Goal: Use online tool/utility: Utilize a website feature to perform a specific function

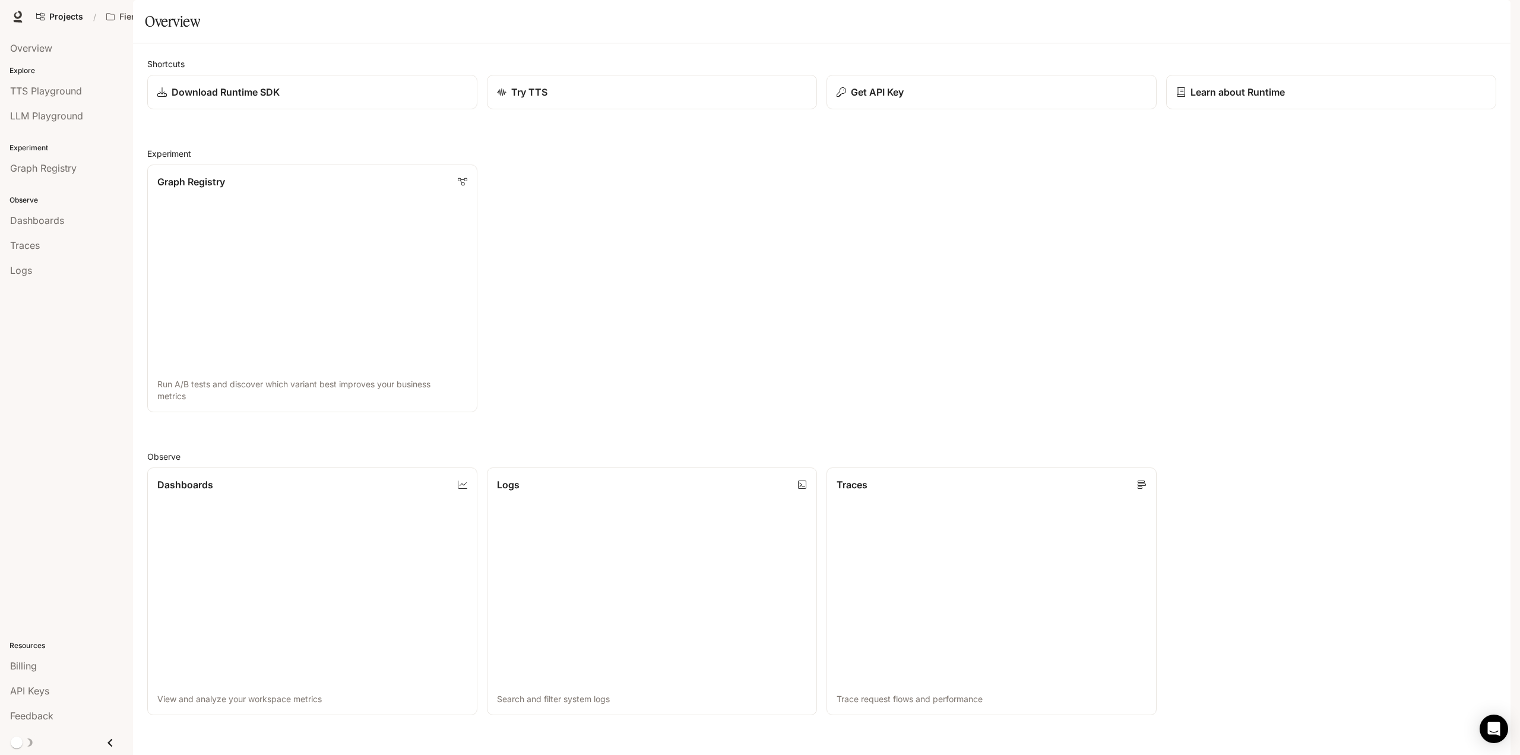
click at [1497, 17] on img "button" at bounding box center [1493, 16] width 17 height 17
click at [1344, 84] on span "Billing" at bounding box center [1418, 88] width 153 height 12
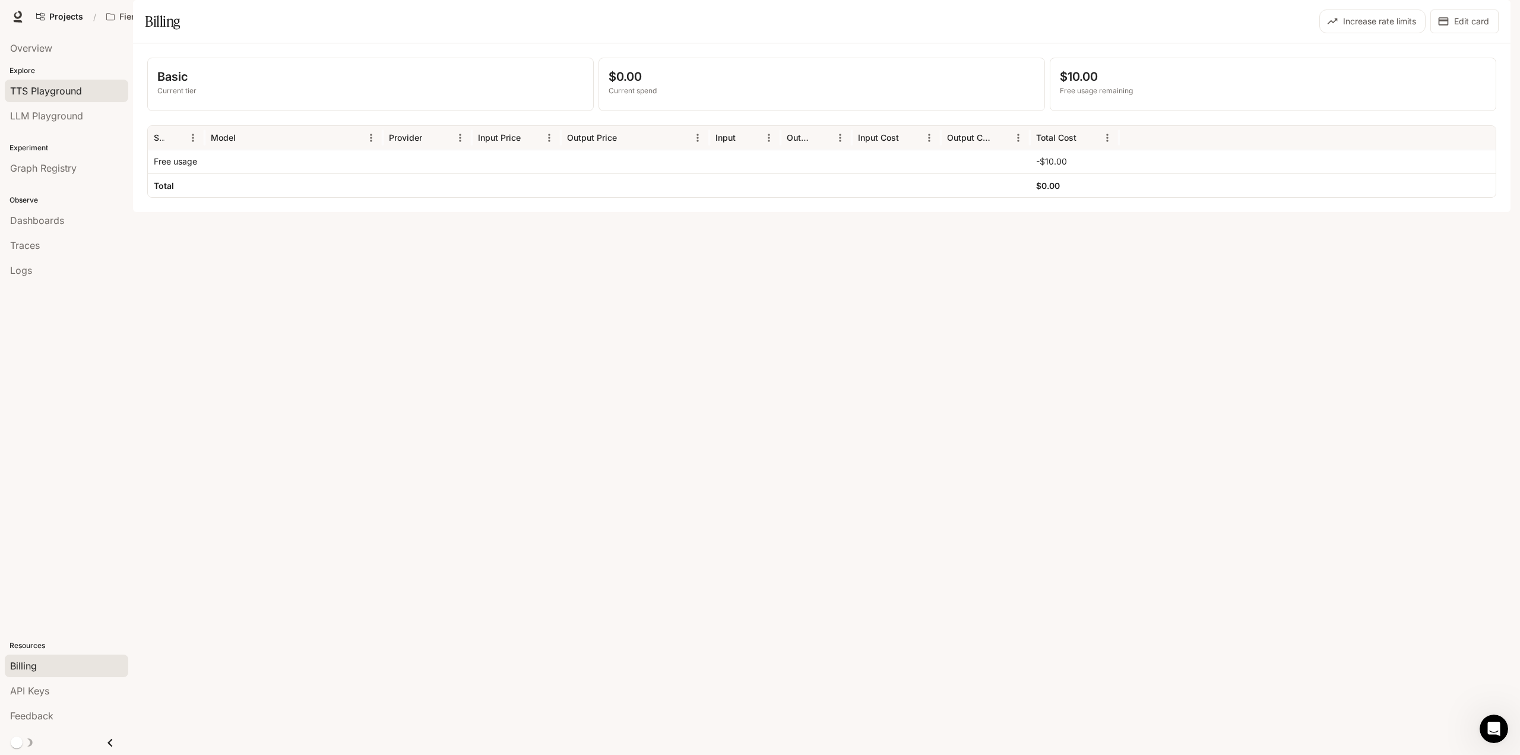
click at [58, 88] on span "TTS Playground" at bounding box center [46, 91] width 72 height 14
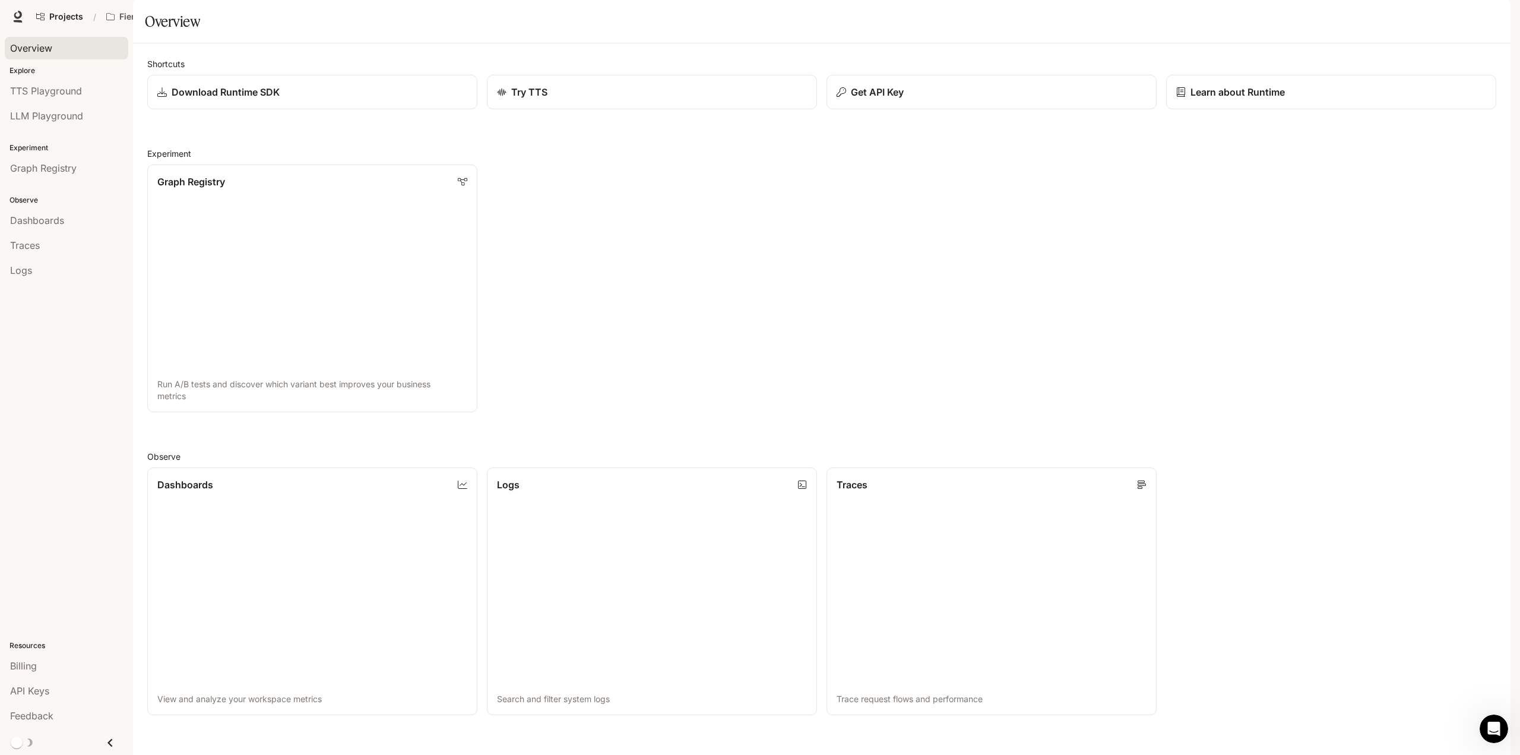
click at [24, 43] on span "Overview" at bounding box center [31, 48] width 42 height 14
click at [28, 690] on span "API Keys" at bounding box center [29, 690] width 39 height 14
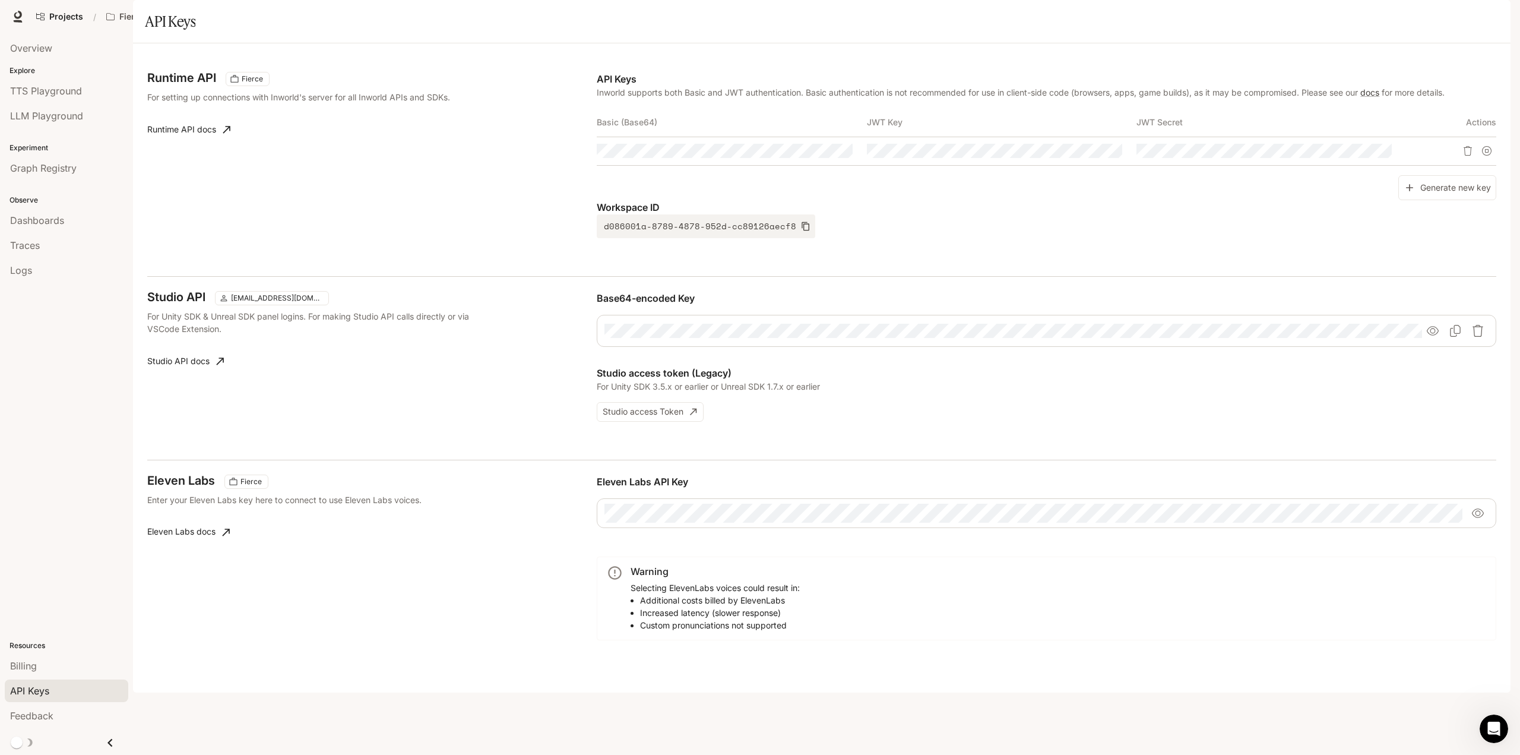
click at [1417, 15] on span "Documentation" at bounding box center [1415, 16] width 59 height 15
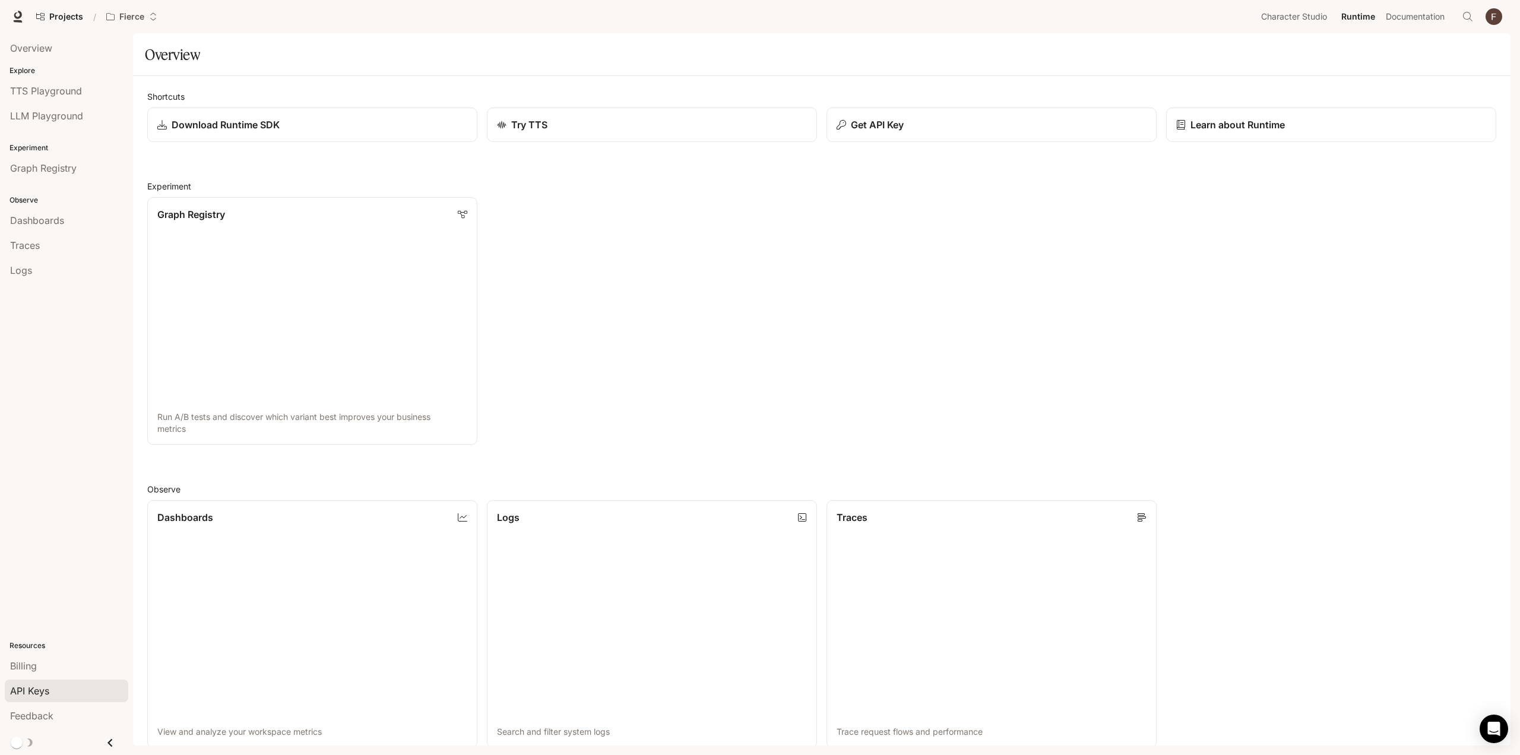
click at [34, 685] on span "API Keys" at bounding box center [29, 690] width 39 height 14
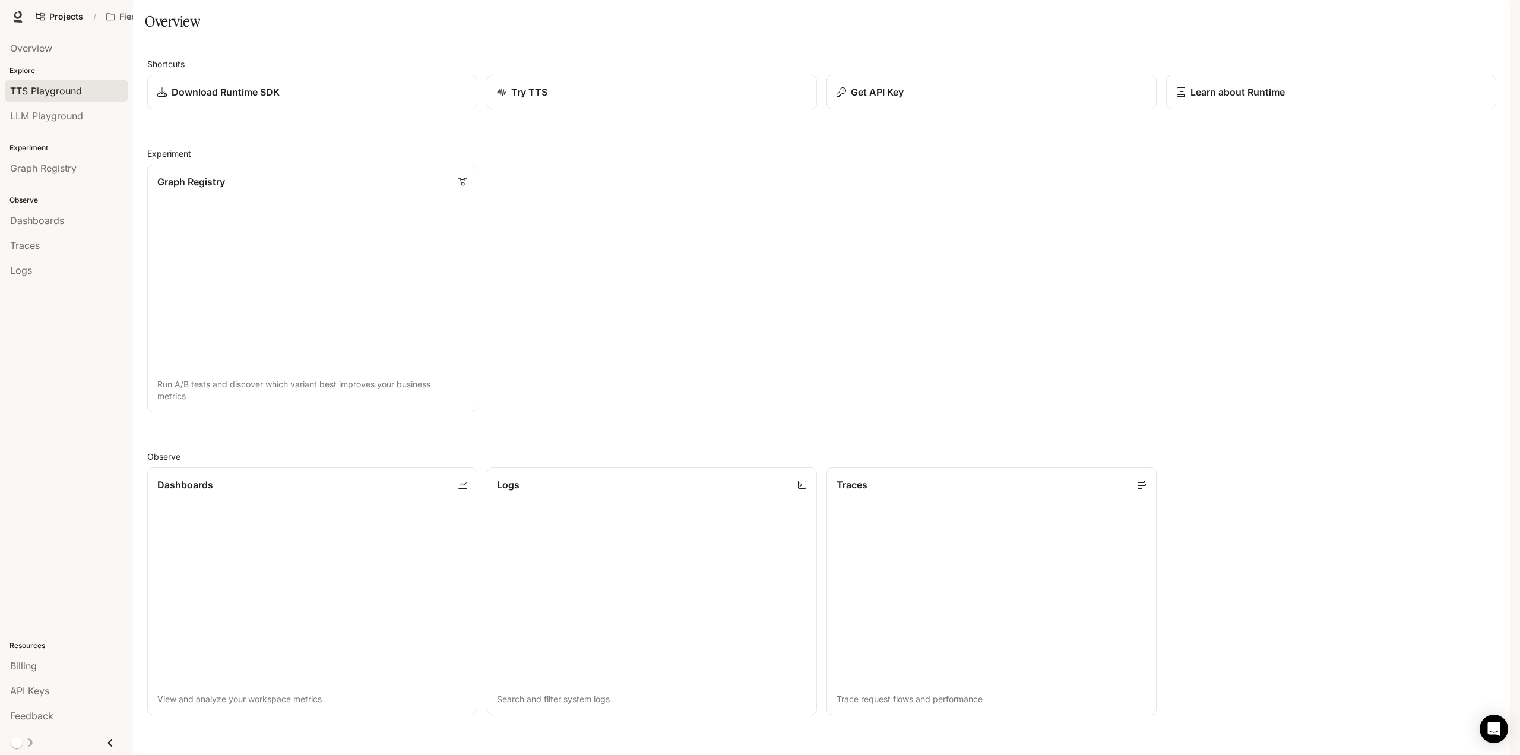
click at [53, 93] on span "TTS Playground" at bounding box center [46, 91] width 72 height 14
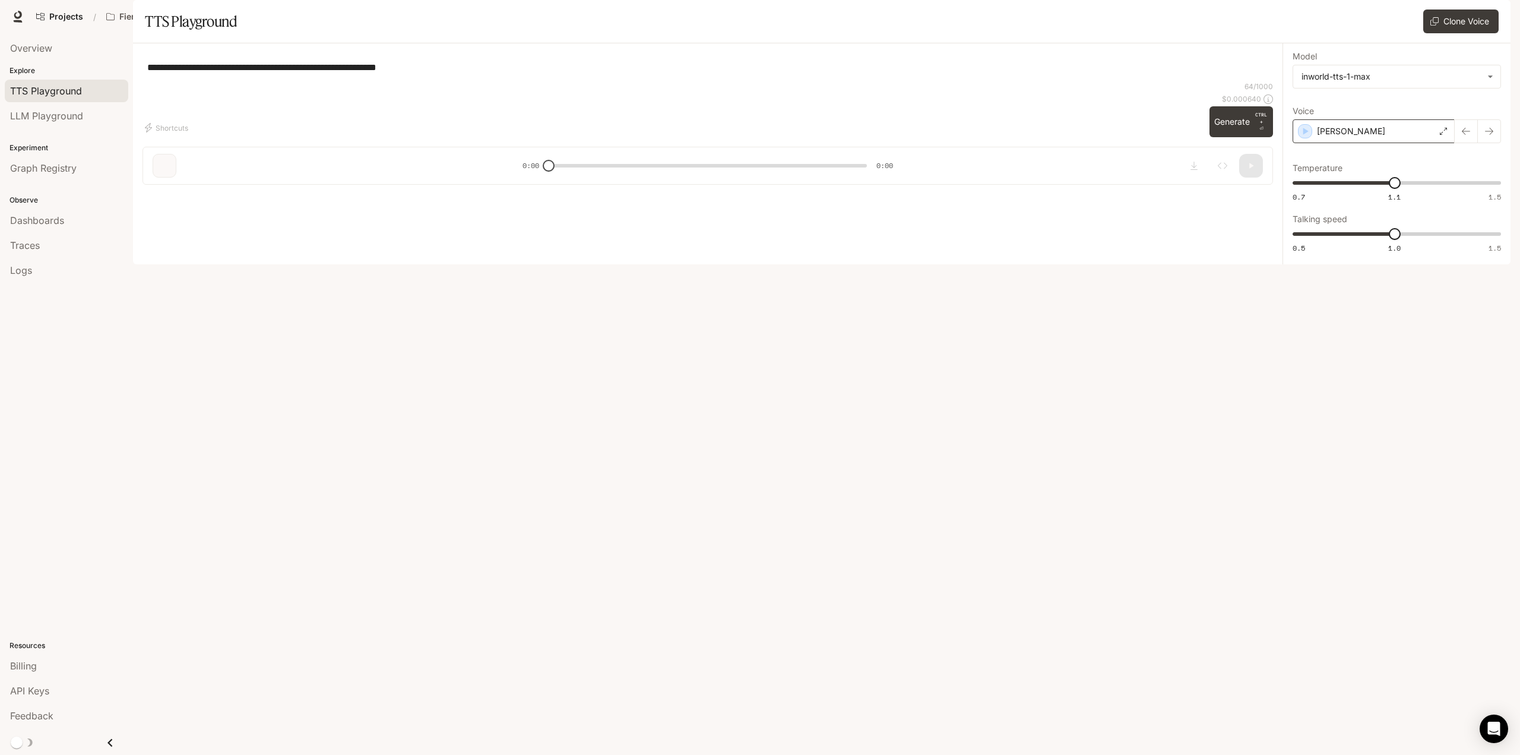
click at [1358, 143] on div "Dennis" at bounding box center [1373, 131] width 162 height 24
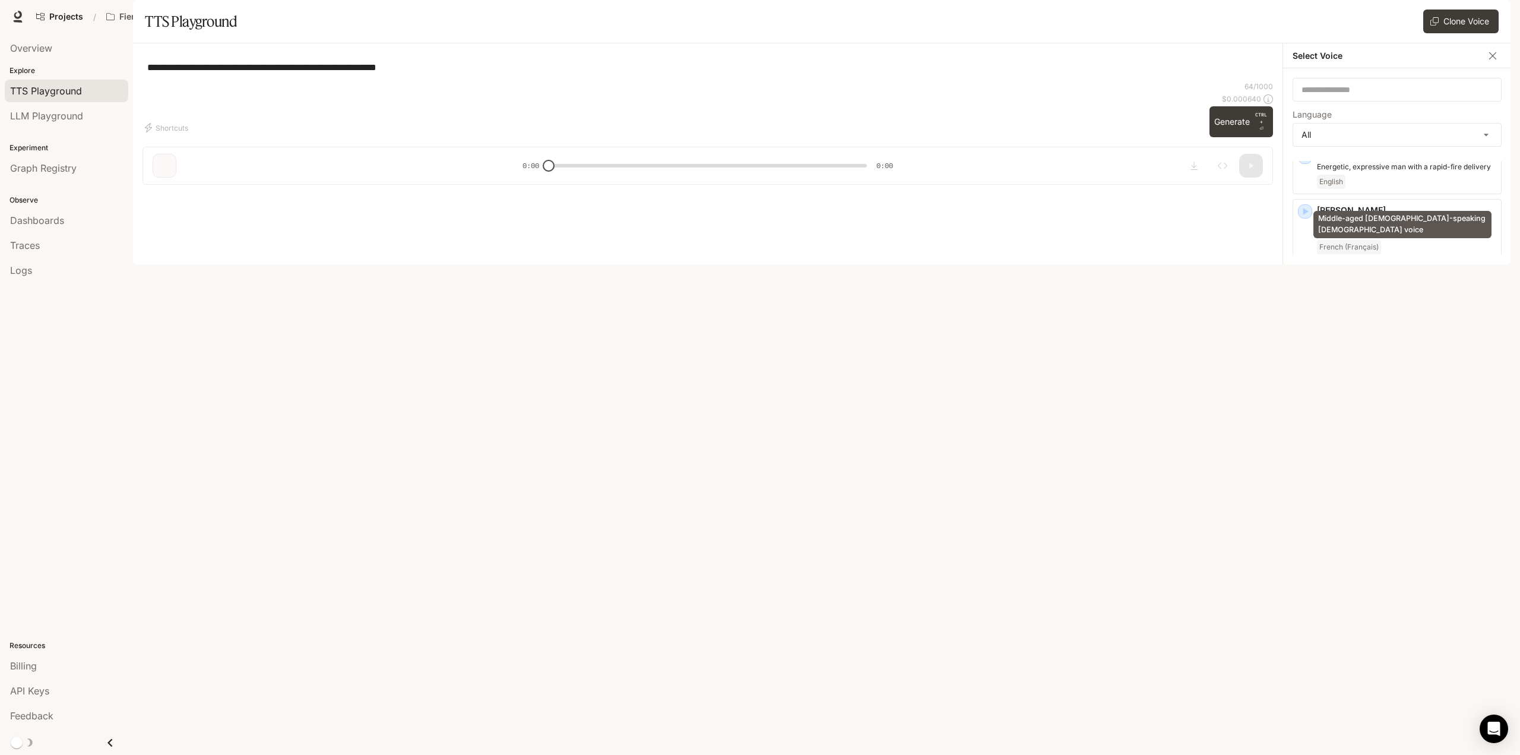
scroll to position [1840, 0]
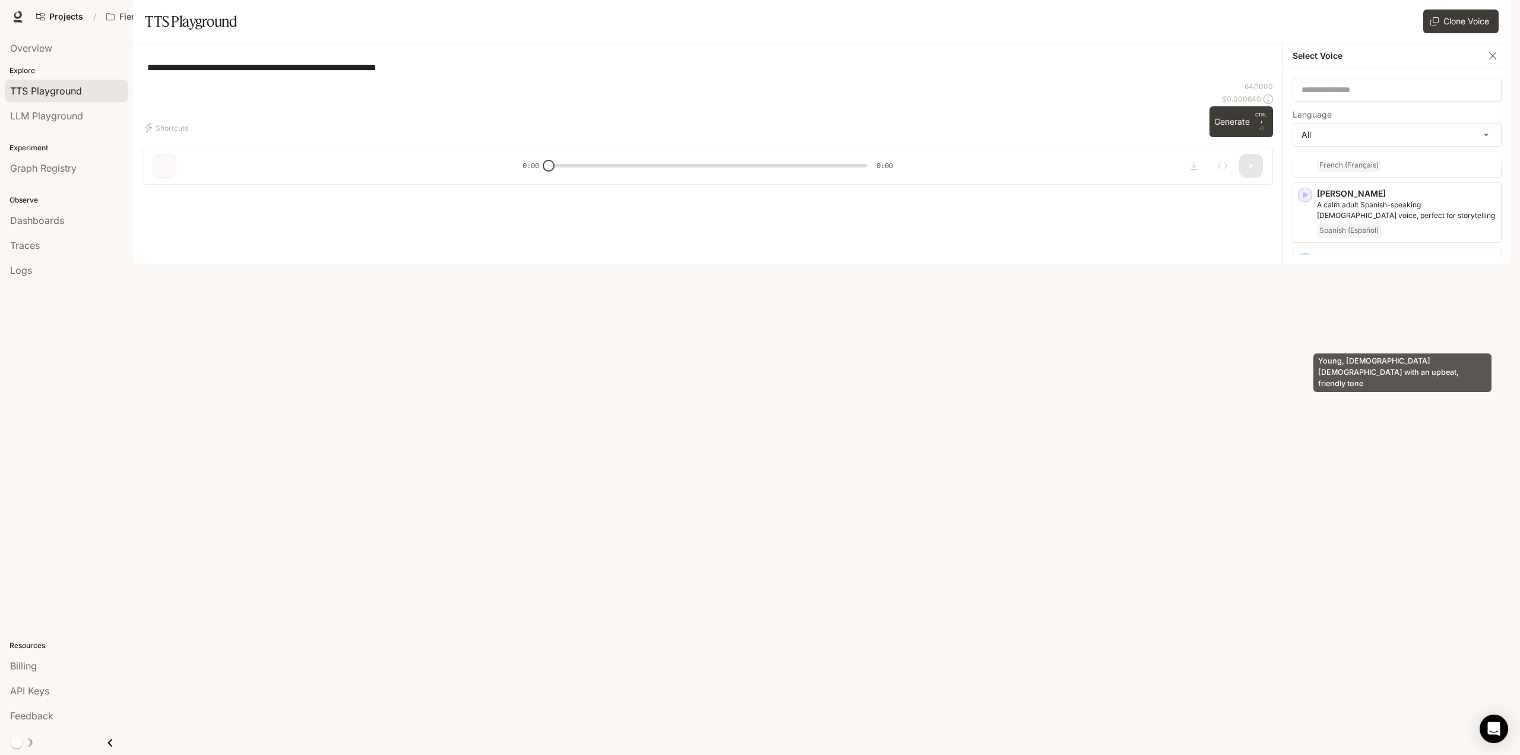
click at [1387, 395] on p "Young, British female with an upbeat, friendly tone" at bounding box center [1406, 405] width 179 height 21
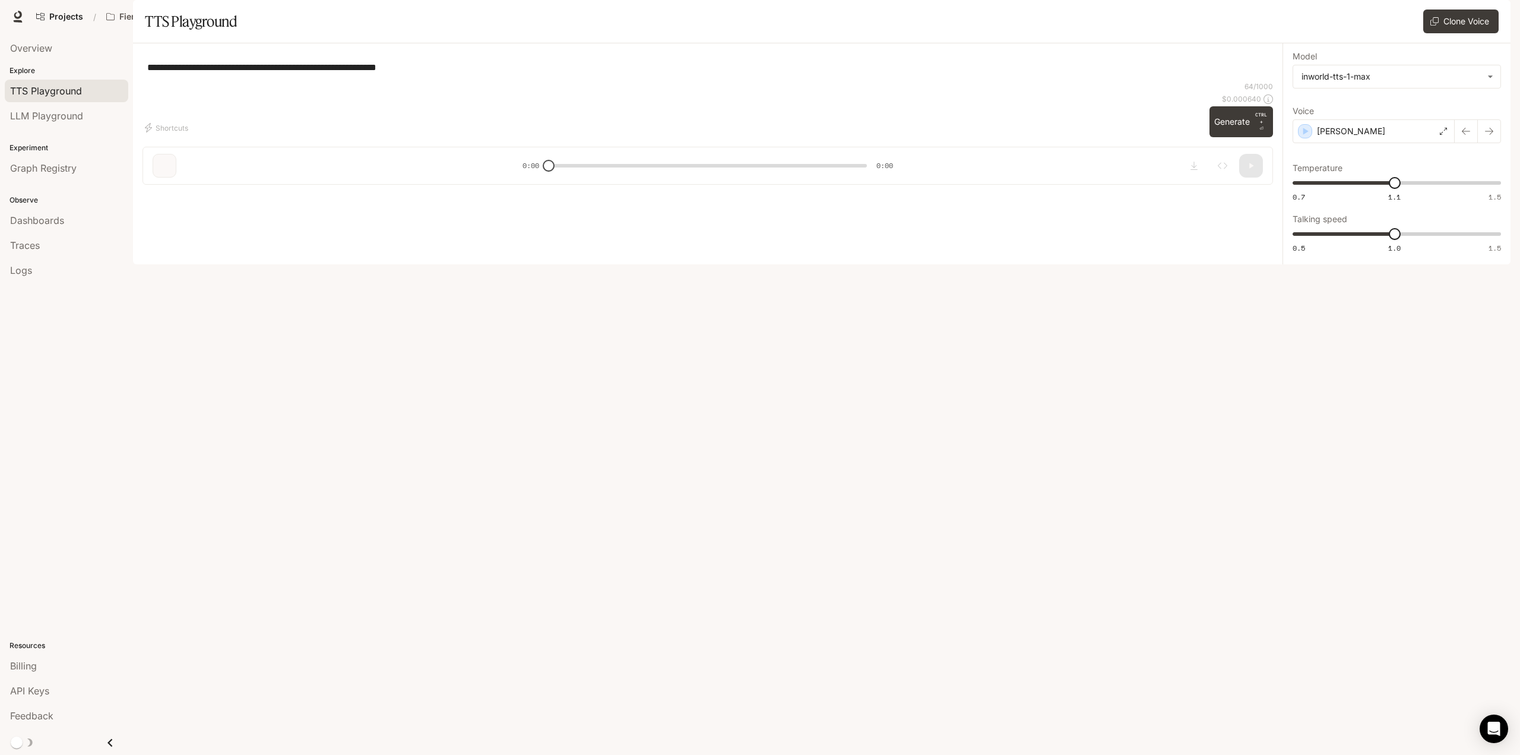
click at [468, 81] on div "**********" at bounding box center [707, 67] width 1130 height 28
click at [701, 81] on div "**********" at bounding box center [707, 67] width 1130 height 28
click at [198, 74] on textarea "**********" at bounding box center [707, 68] width 1121 height 14
click at [478, 74] on textarea "**********" at bounding box center [707, 68] width 1121 height 14
click at [1234, 137] on button "Generate CTRL + ⏎" at bounding box center [1241, 121] width 64 height 31
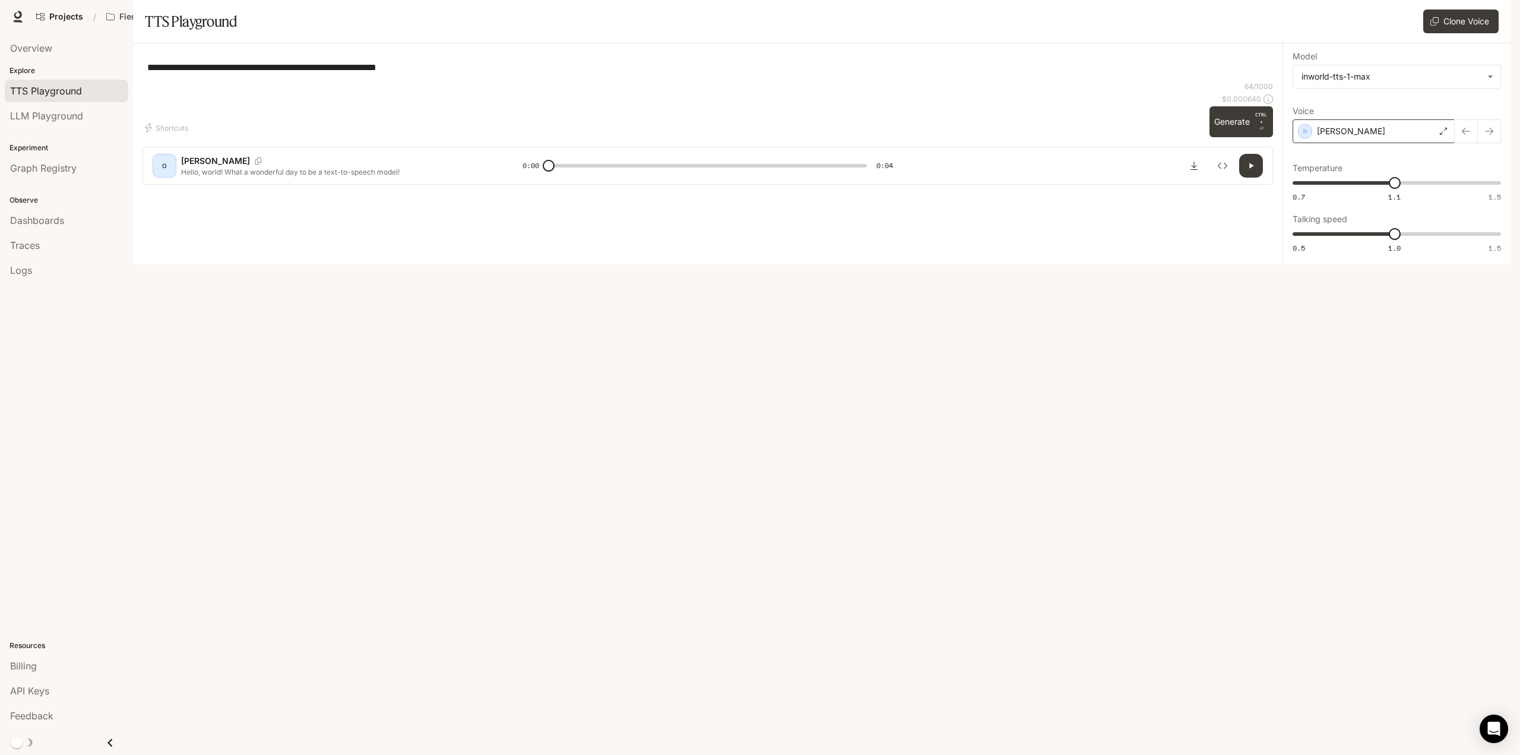
click at [1352, 143] on div "Olivia" at bounding box center [1373, 131] width 162 height 24
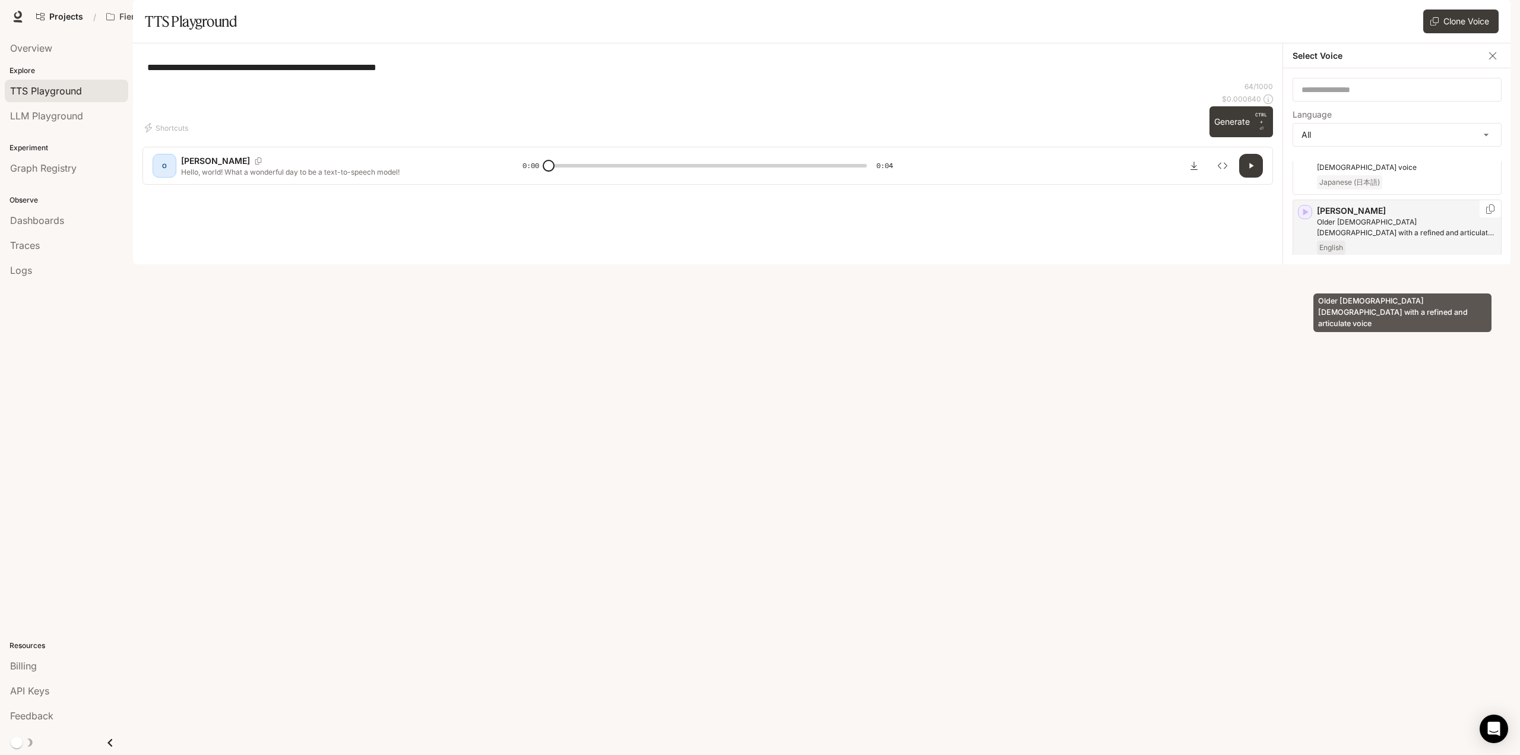
scroll to position [237, 0]
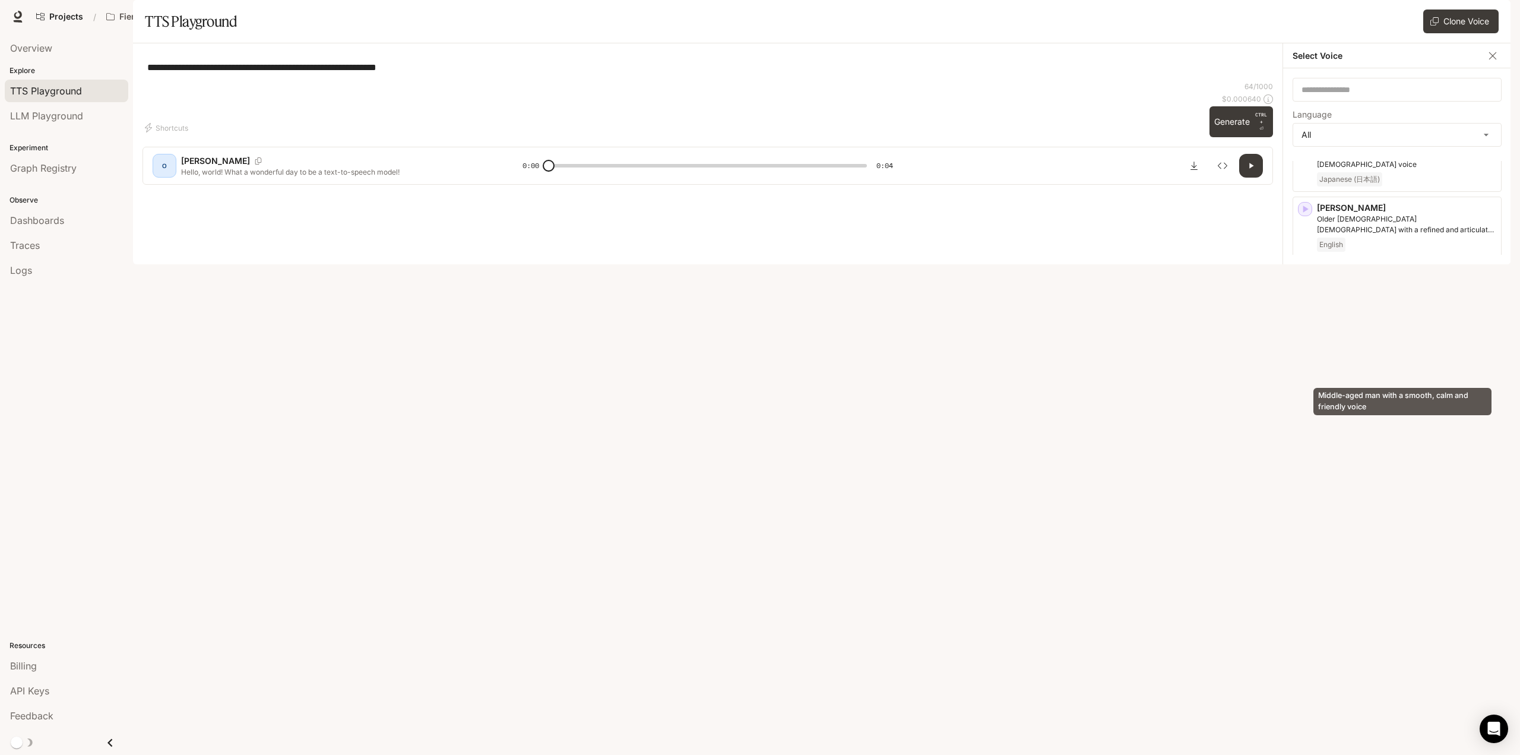
click at [1391, 355] on p "Middle-aged man with a smooth, calm and friendly voice" at bounding box center [1406, 344] width 179 height 21
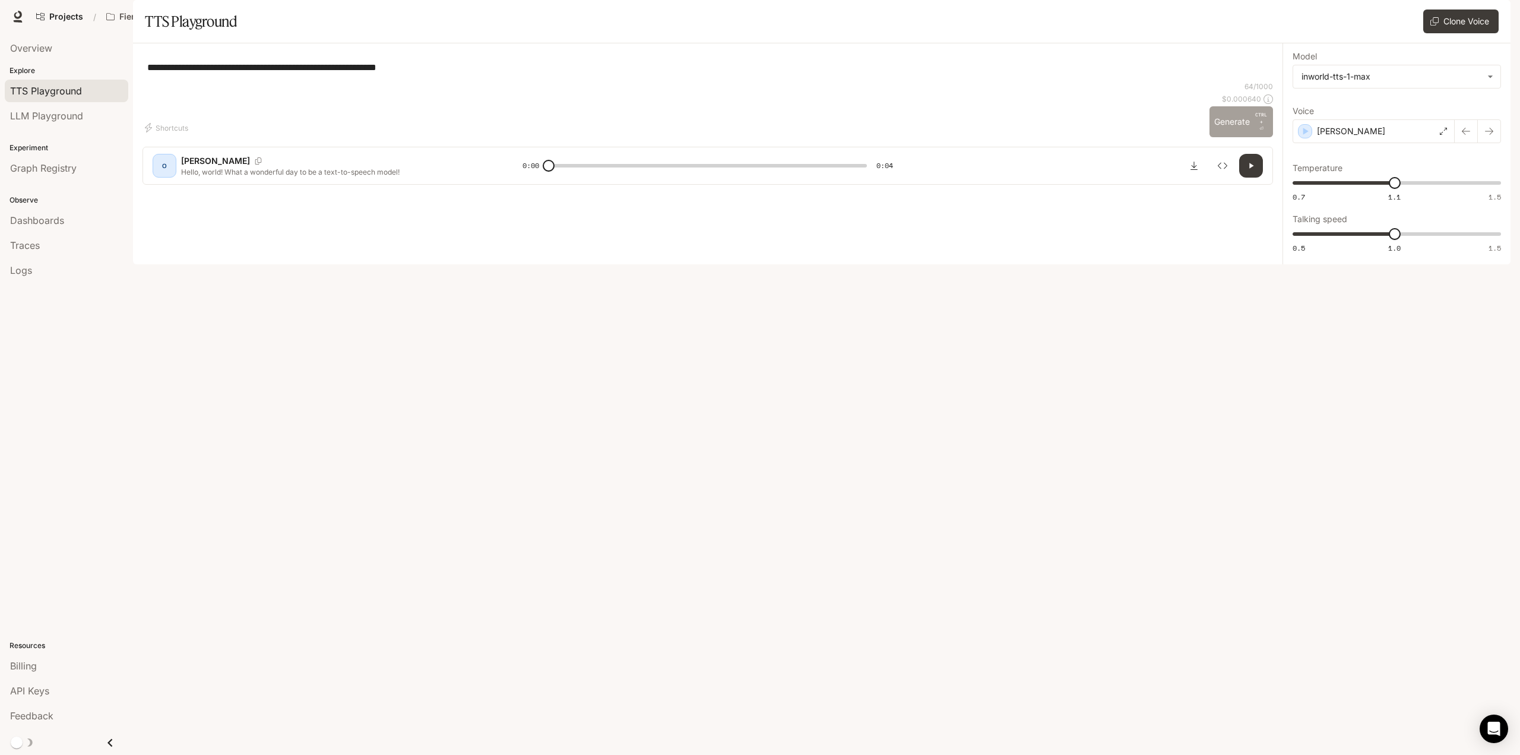
click at [1230, 137] on button "Generate CTRL + ⏎" at bounding box center [1241, 121] width 64 height 31
click at [1367, 143] on div "Dennis" at bounding box center [1373, 131] width 162 height 24
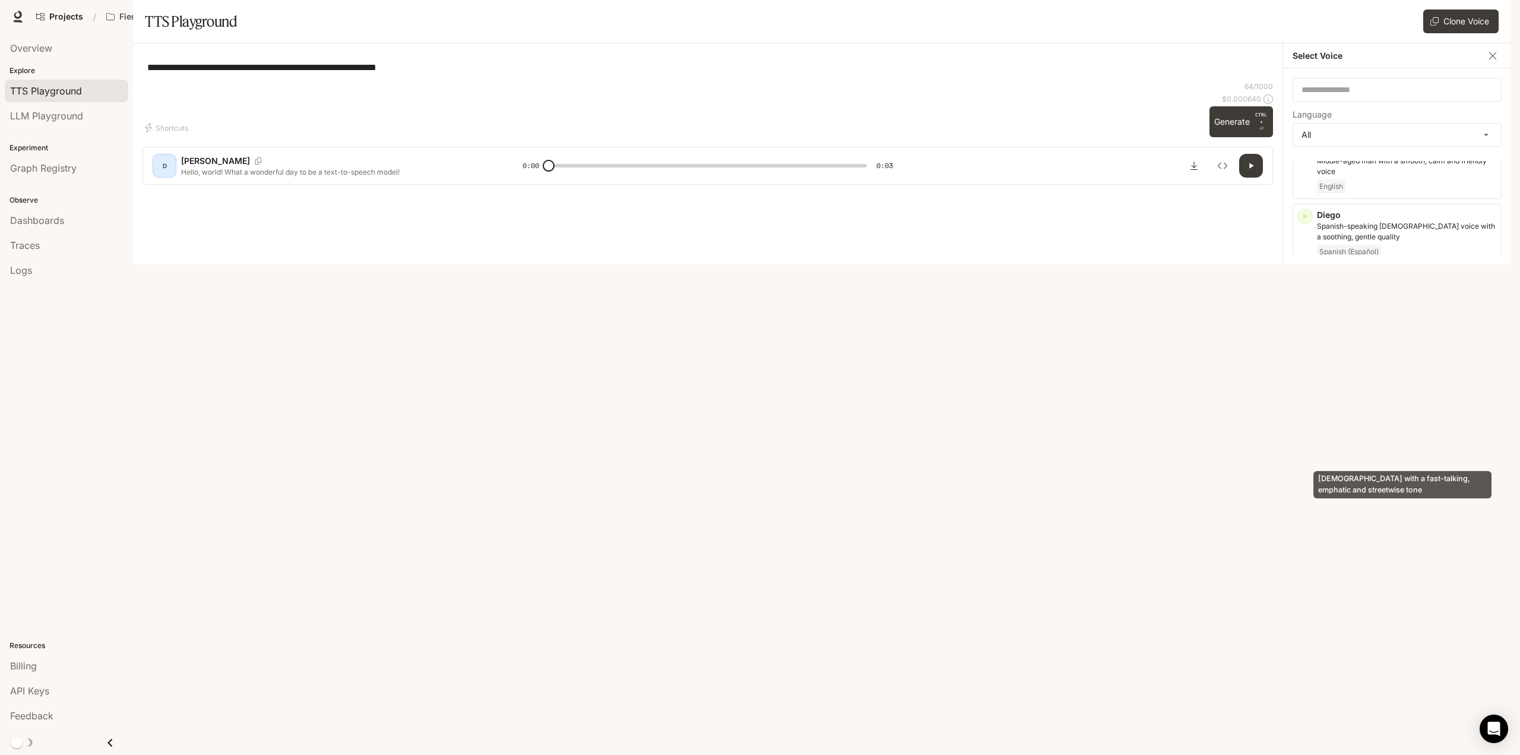
click at [1380, 438] on p "Male with a fast-talking, emphatic and streetwise tone" at bounding box center [1406, 426] width 179 height 21
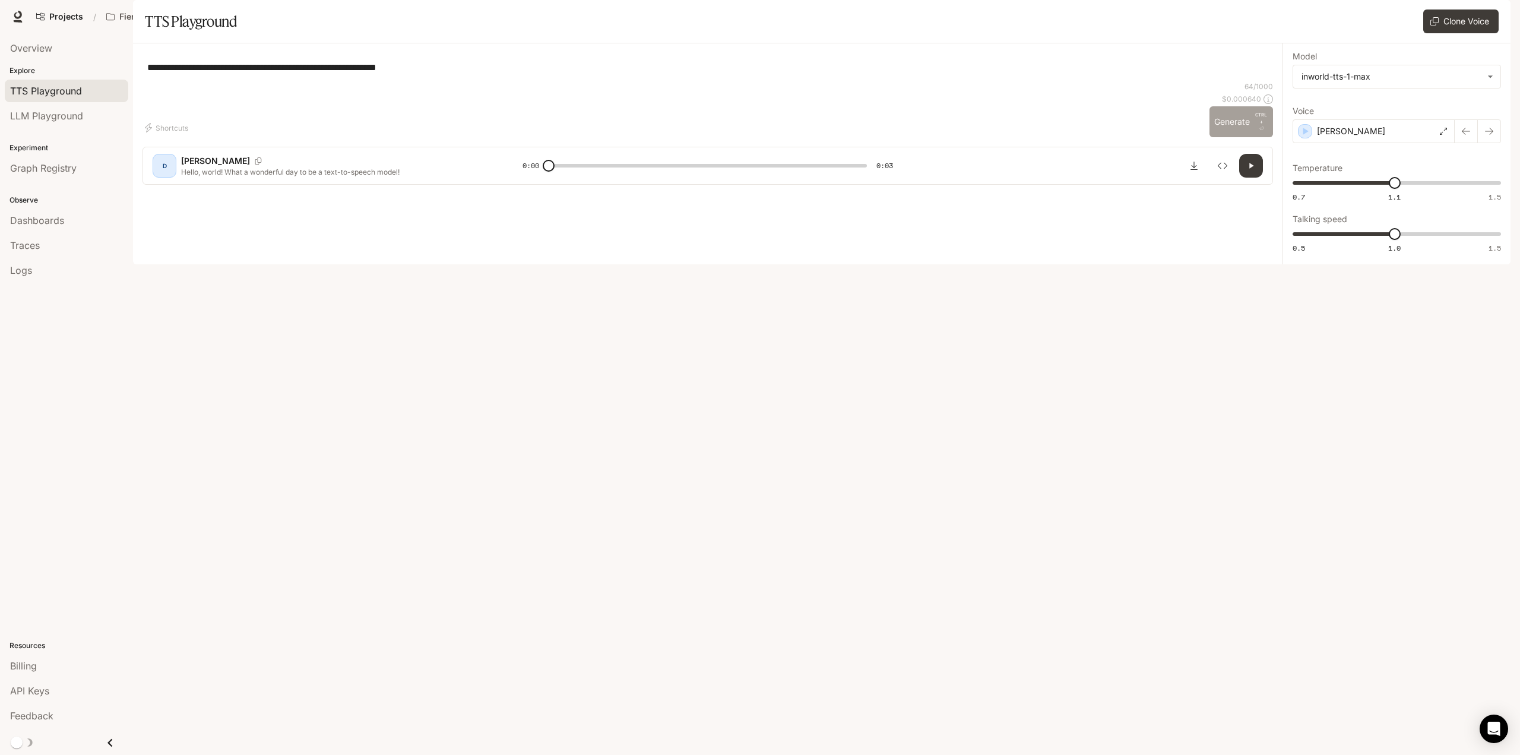
click at [1235, 137] on button "Generate CTRL + ⏎" at bounding box center [1241, 121] width 64 height 31
click at [1396, 143] on div "Edward" at bounding box center [1373, 131] width 162 height 24
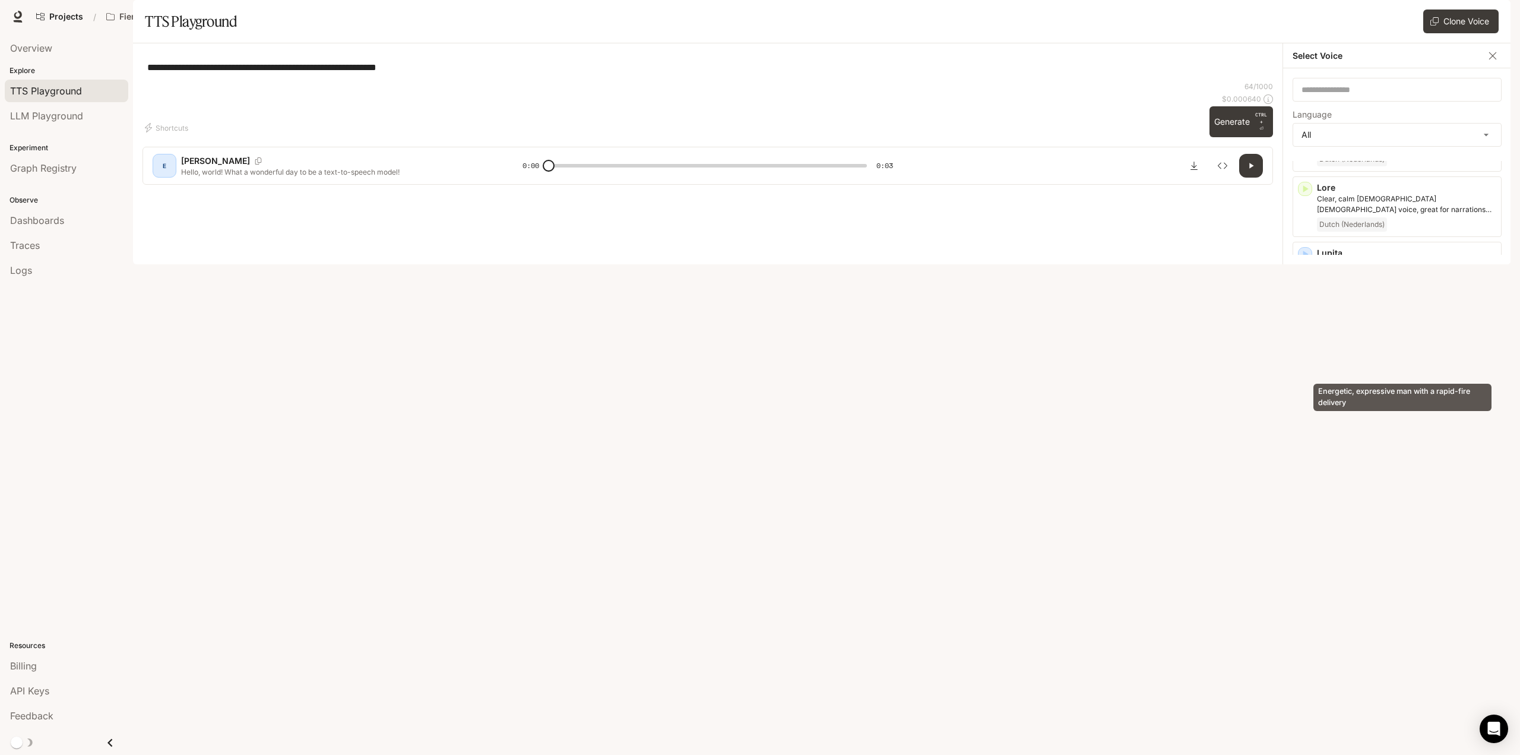
scroll to position [1544, 0]
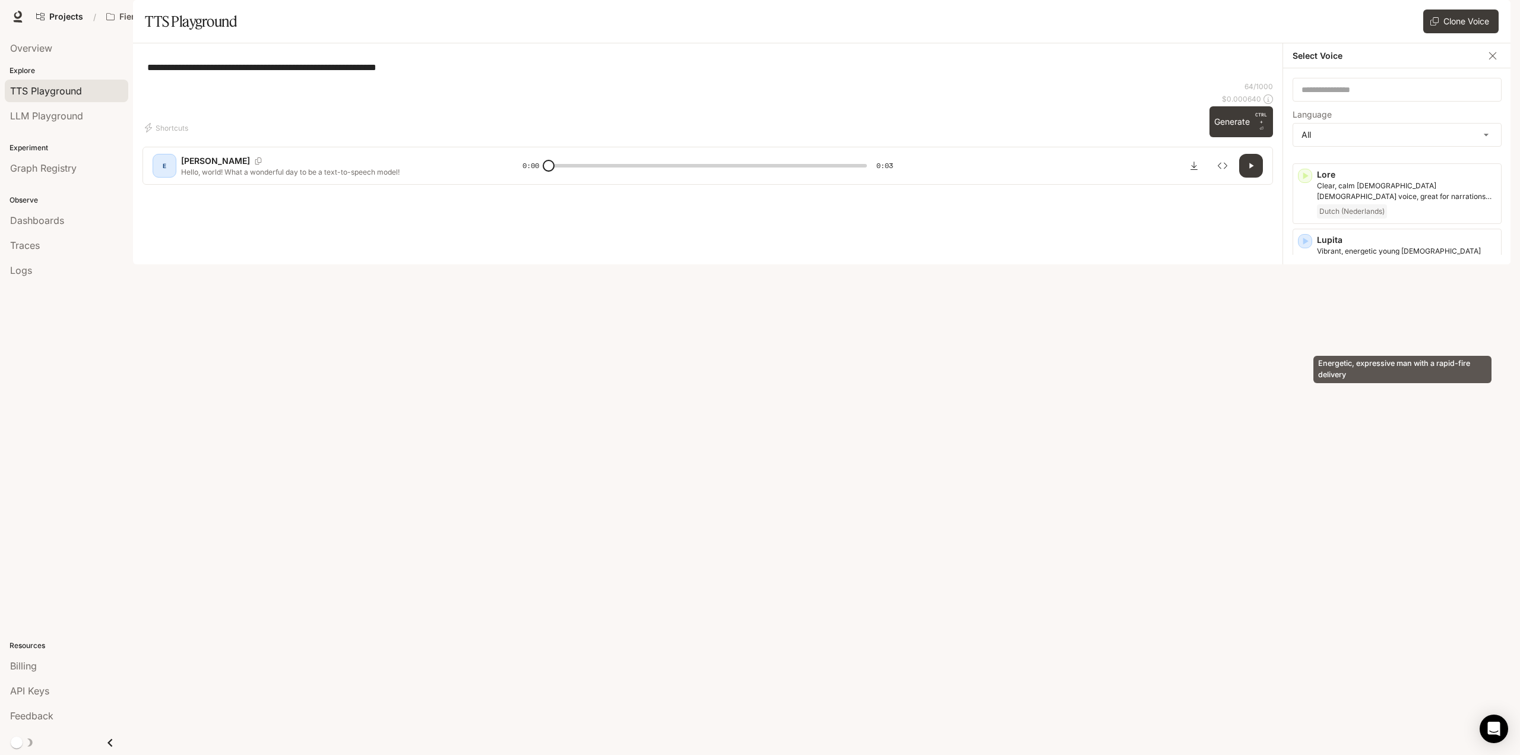
click at [1354, 376] on p "Energetic, expressive man with a rapid-fire delivery" at bounding box center [1406, 381] width 179 height 11
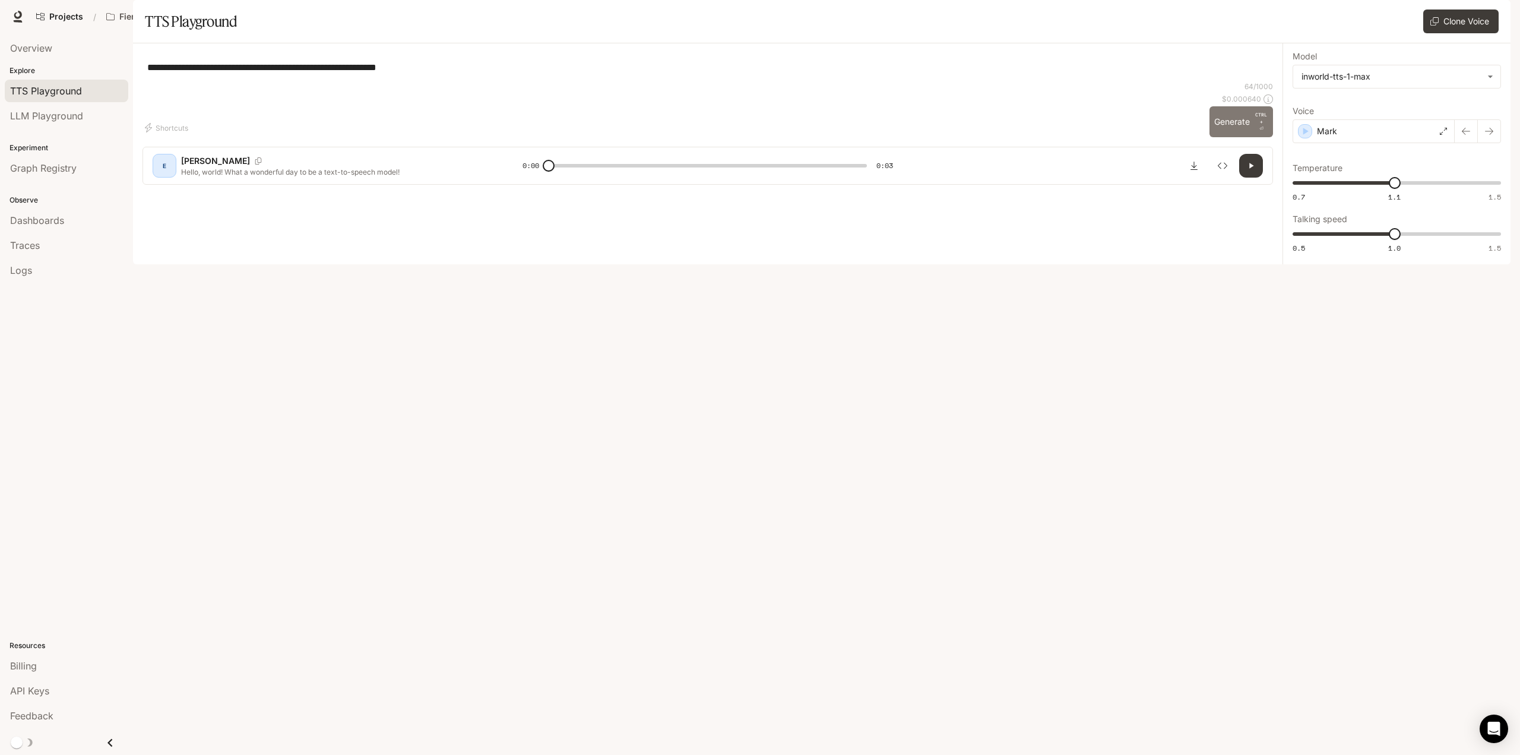
click at [1227, 137] on button "Generate CTRL + ⏎" at bounding box center [1241, 121] width 64 height 31
click at [1368, 143] on div "Mark" at bounding box center [1373, 131] width 162 height 24
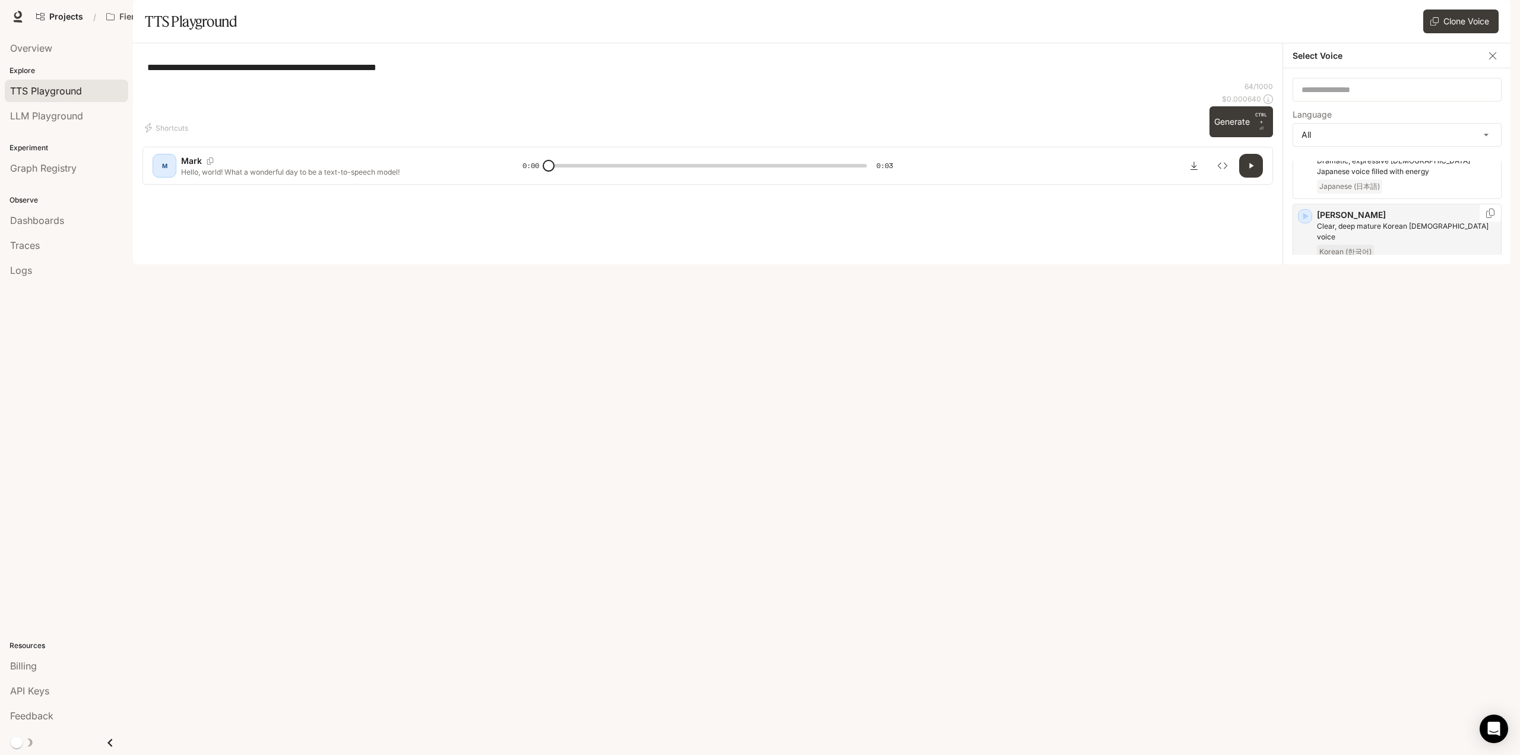
scroll to position [2501, 0]
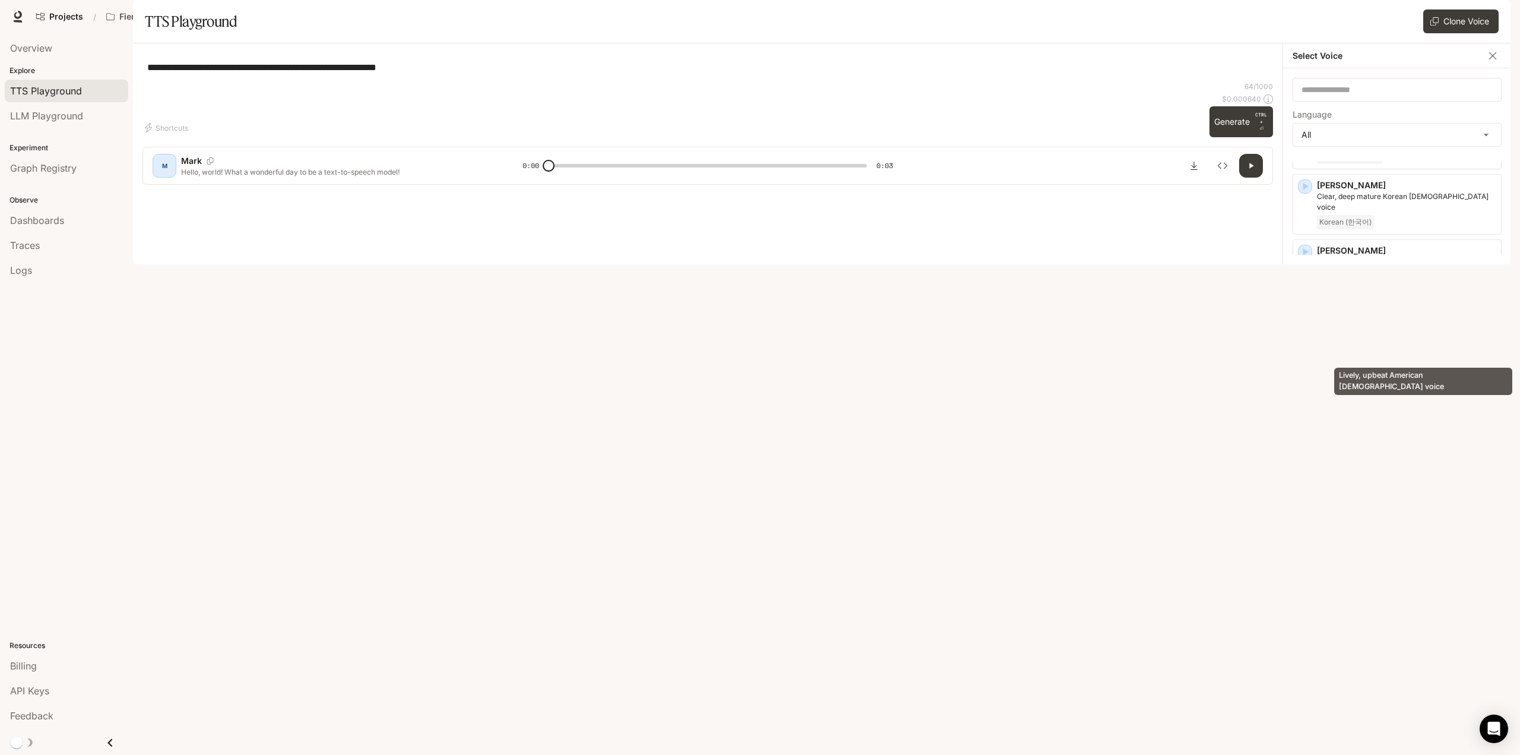
click at [1372, 452] on p "Lively, upbeat American male voice" at bounding box center [1406, 462] width 179 height 21
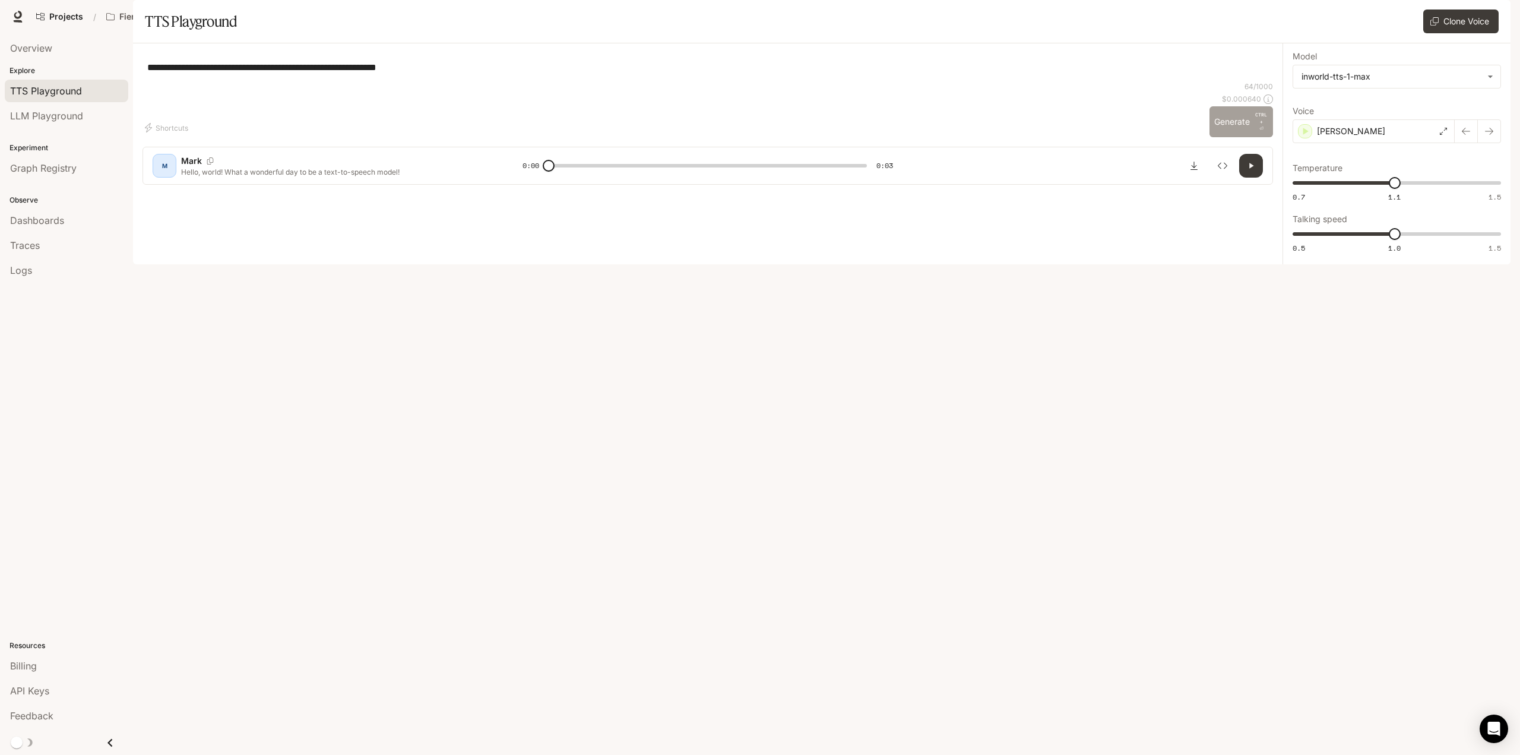
click at [1234, 137] on button "Generate CTRL + ⏎" at bounding box center [1241, 121] width 64 height 31
click at [1341, 137] on p "Timothy" at bounding box center [1351, 131] width 68 height 12
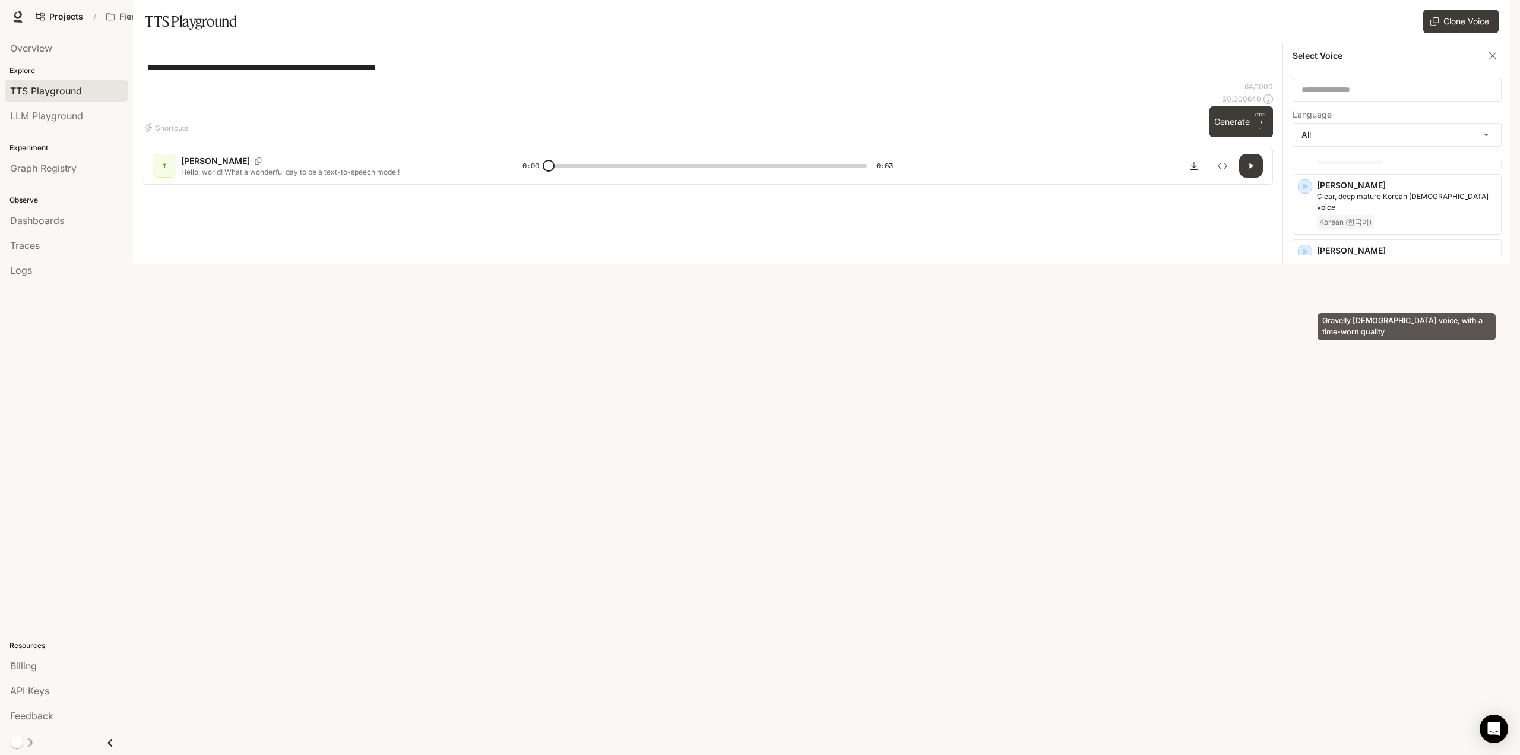
click at [1424, 387] on p "Gravelly male voice, with a time-worn quality" at bounding box center [1406, 397] width 179 height 21
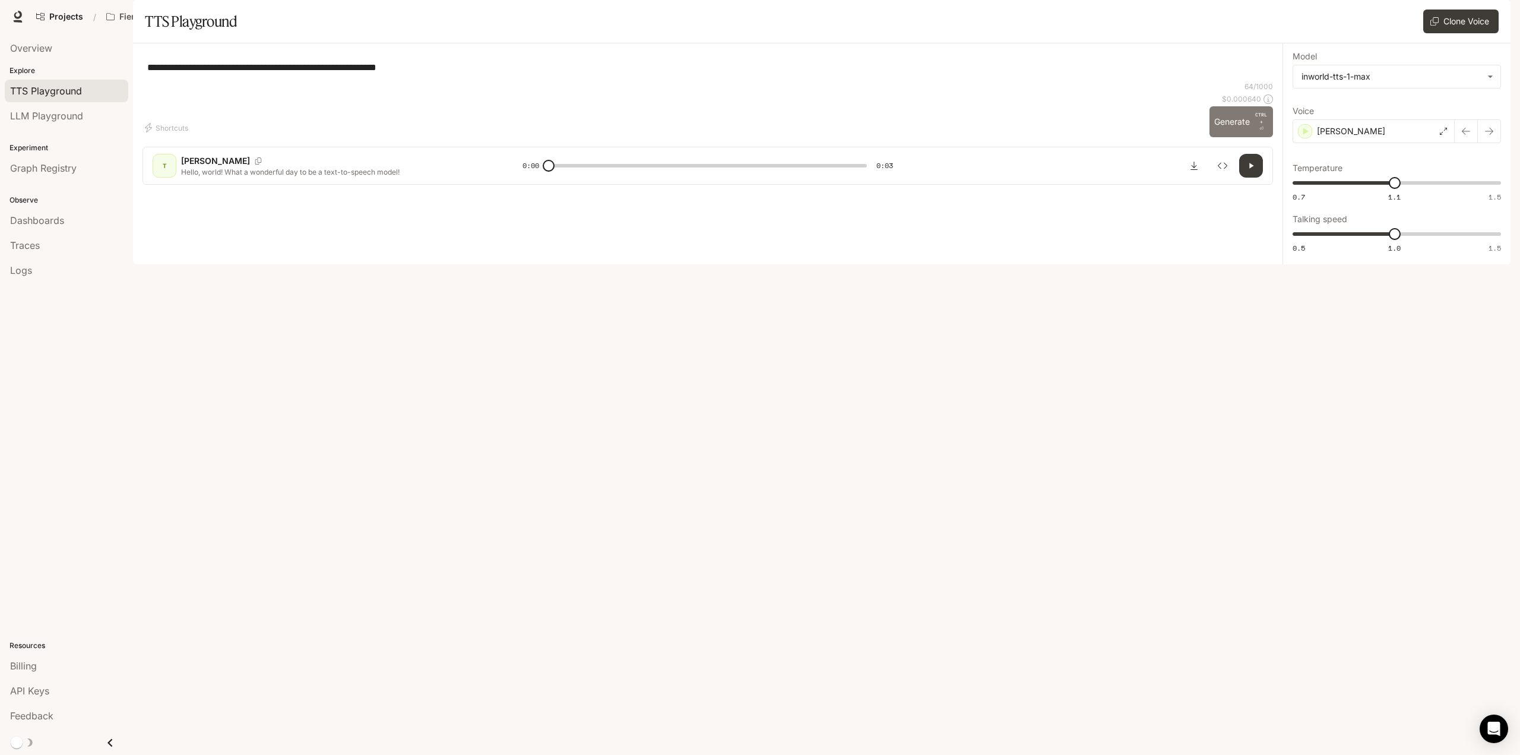
click at [1227, 137] on button "Generate CTRL + ⏎" at bounding box center [1241, 121] width 64 height 31
click at [1358, 143] on div "Theodore" at bounding box center [1373, 131] width 162 height 24
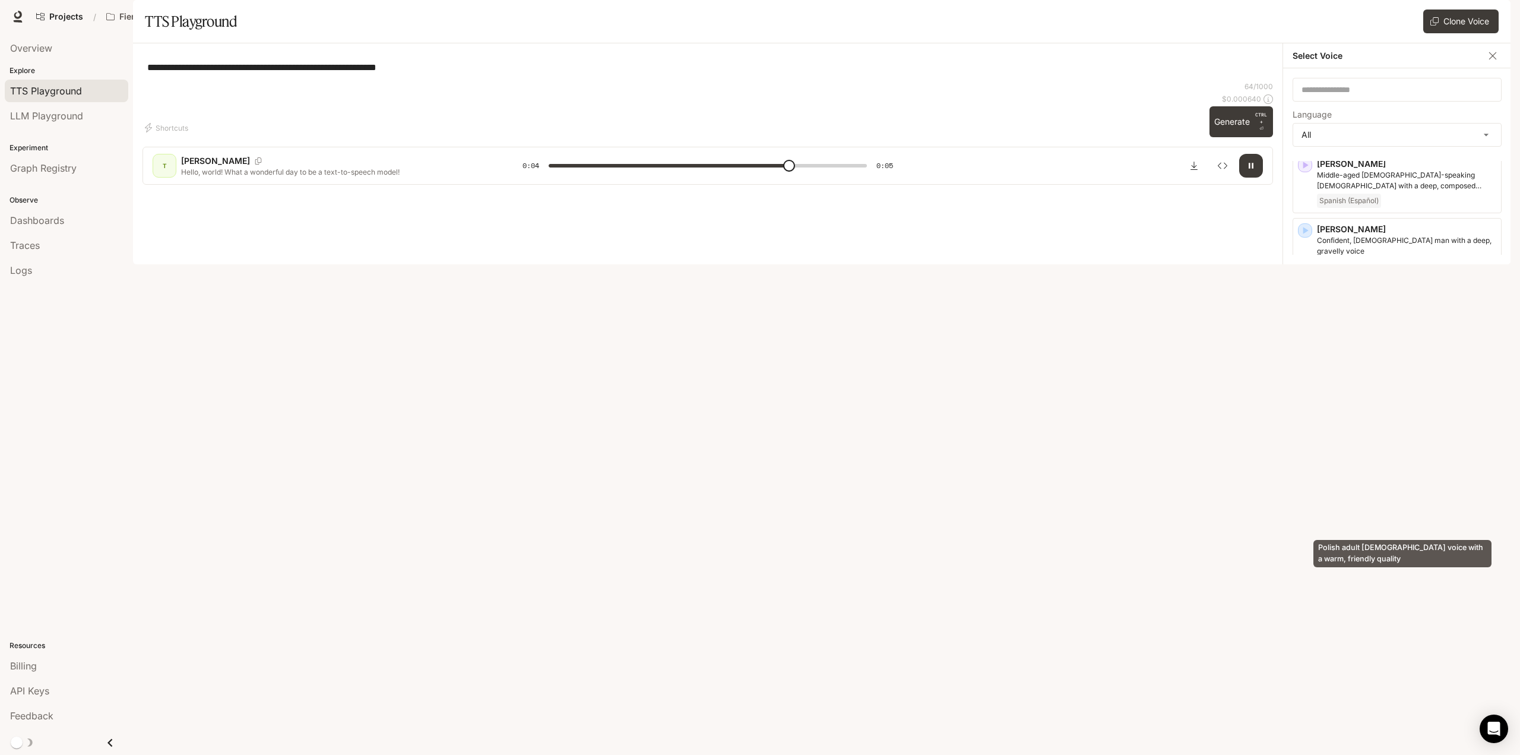
scroll to position [2204, 0]
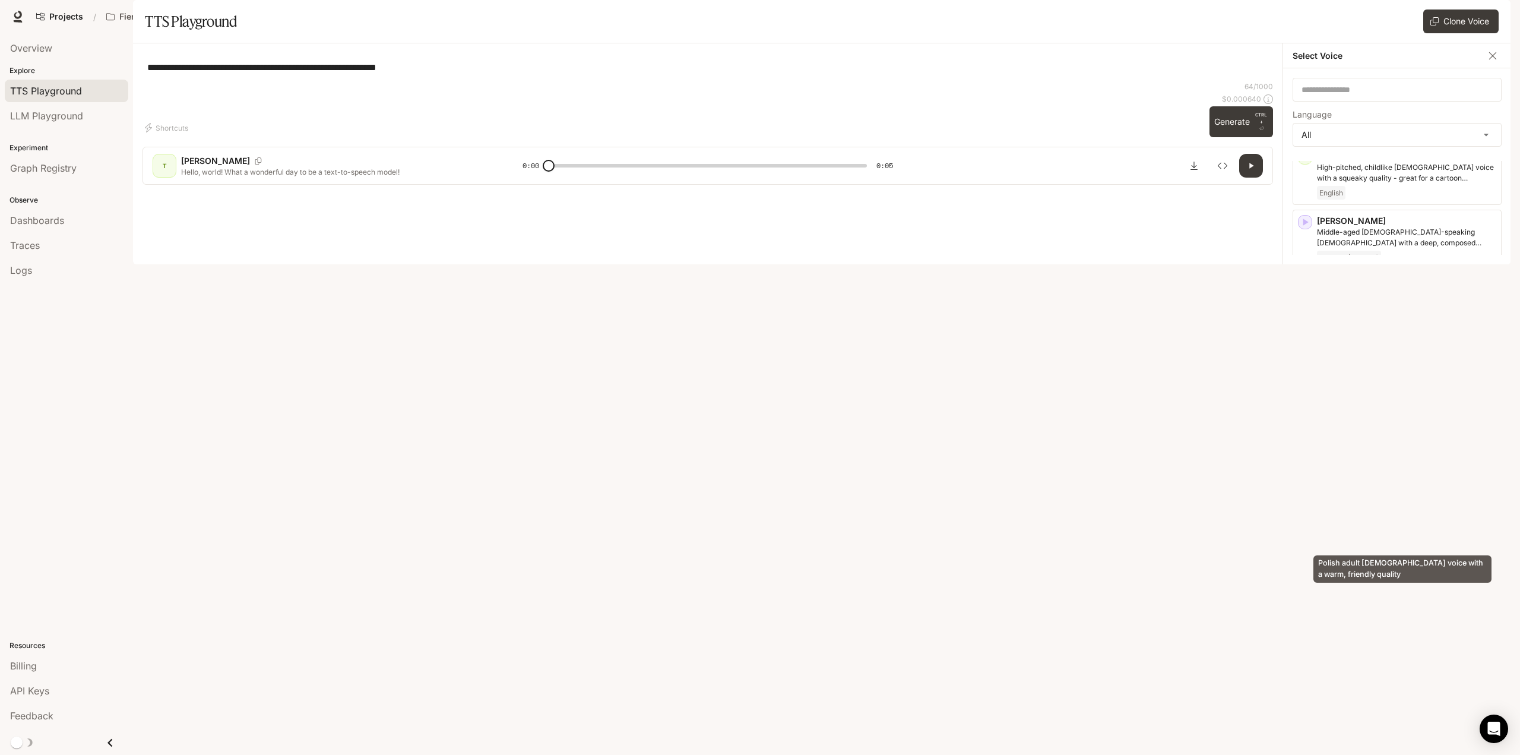
type input "*"
